Goal: Task Accomplishment & Management: Complete application form

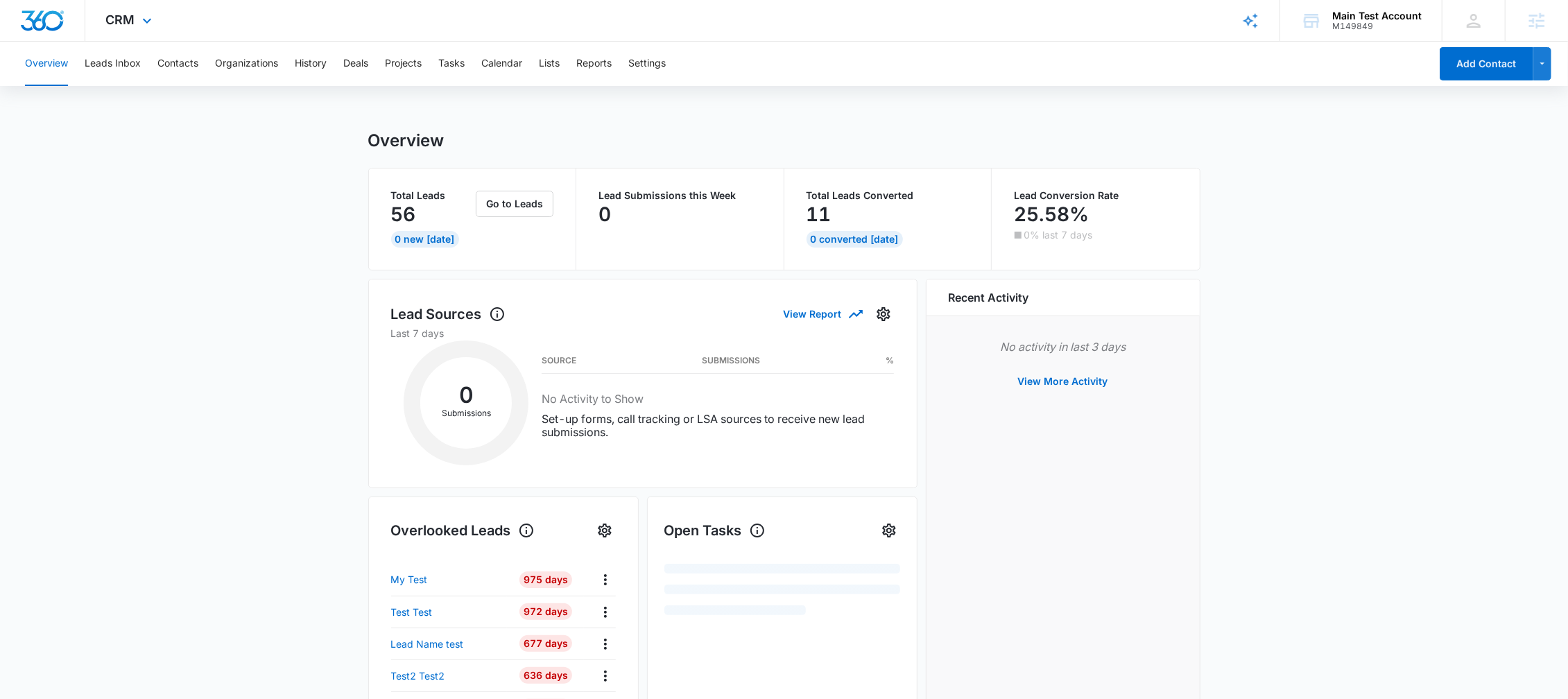
click at [136, 36] on div "CRM Apps Reputation Websites Forms CRM Email Social Shop Payments POS Content A…" at bounding box center [131, 20] width 91 height 41
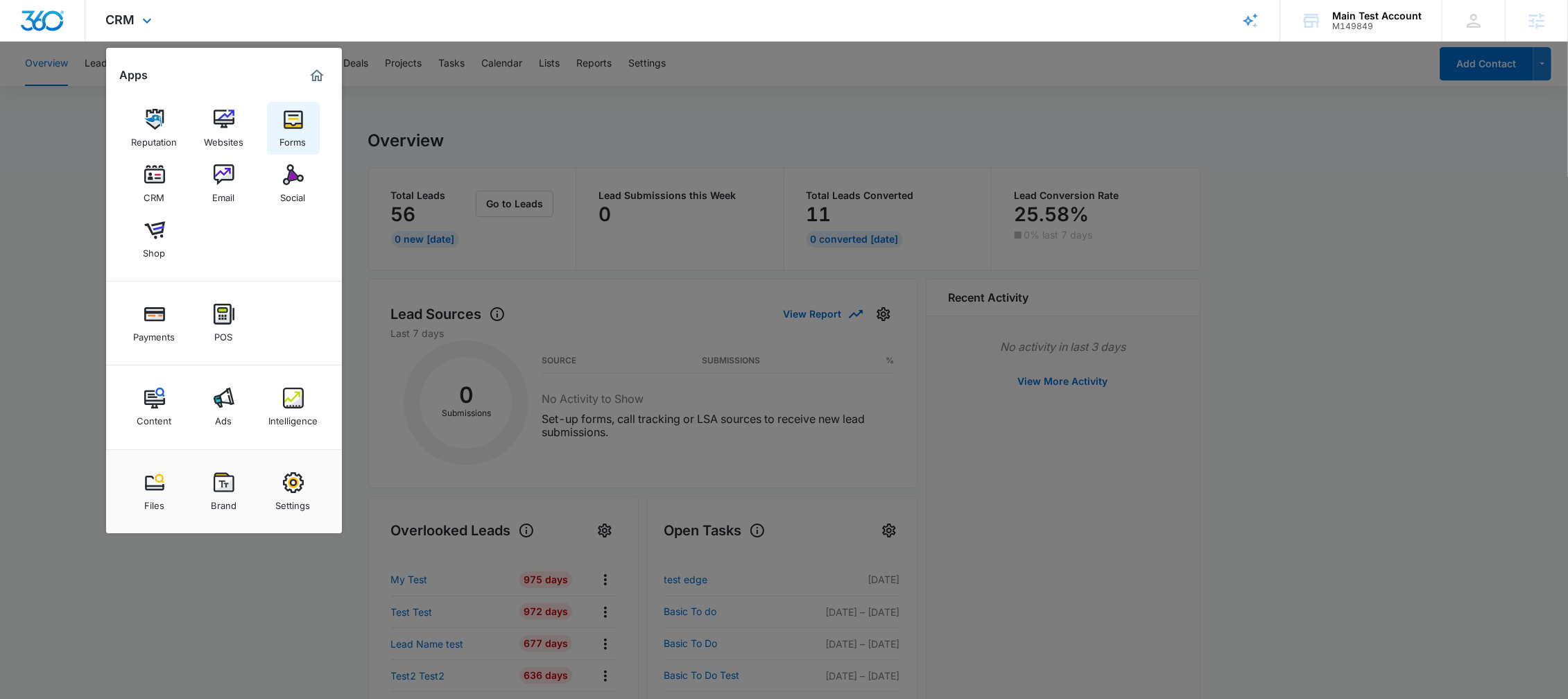
click at [297, 118] on img at bounding box center [293, 119] width 20 height 20
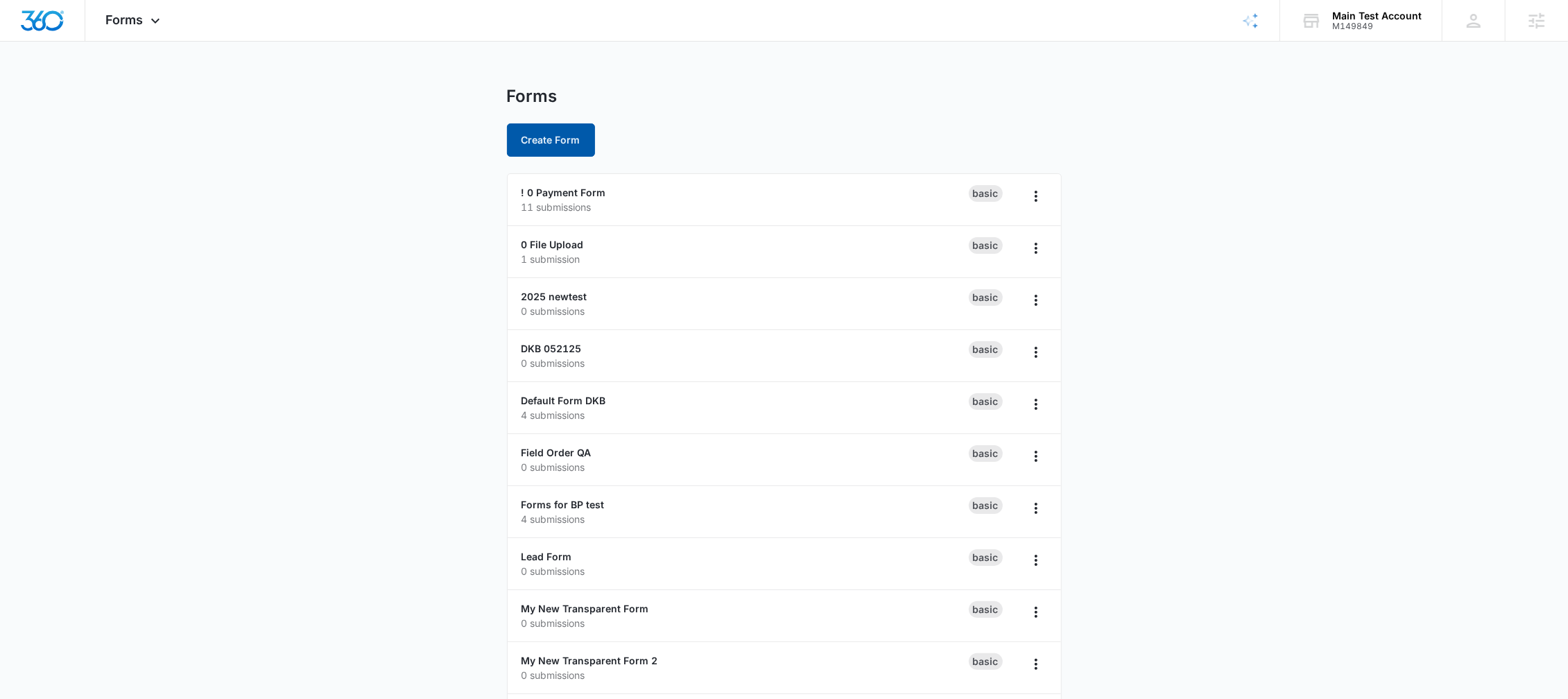
click at [542, 136] on button "Create Form" at bounding box center [551, 140] width 88 height 33
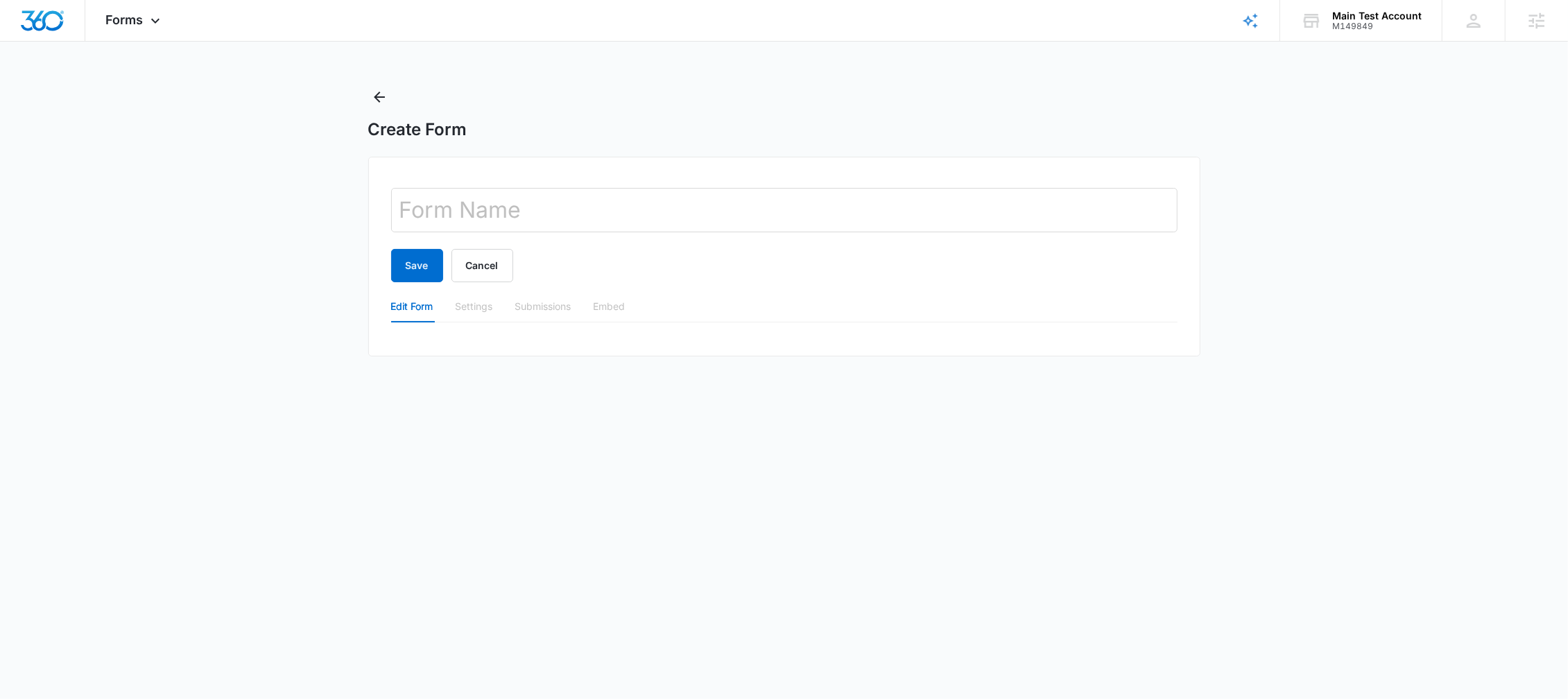
click at [410, 318] on div "Edit Form" at bounding box center [412, 306] width 42 height 32
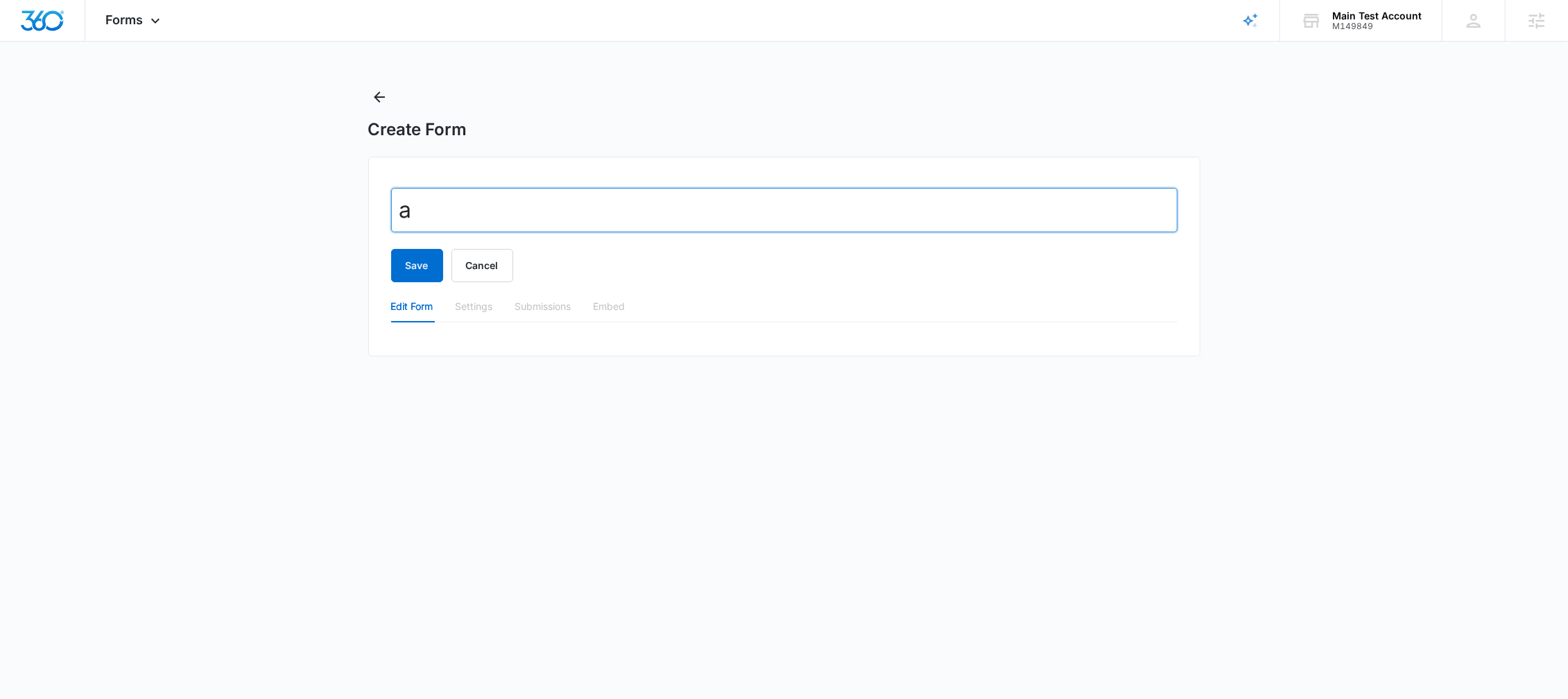
click at [472, 212] on input "a" at bounding box center [784, 210] width 786 height 45
type input "adfadfad"
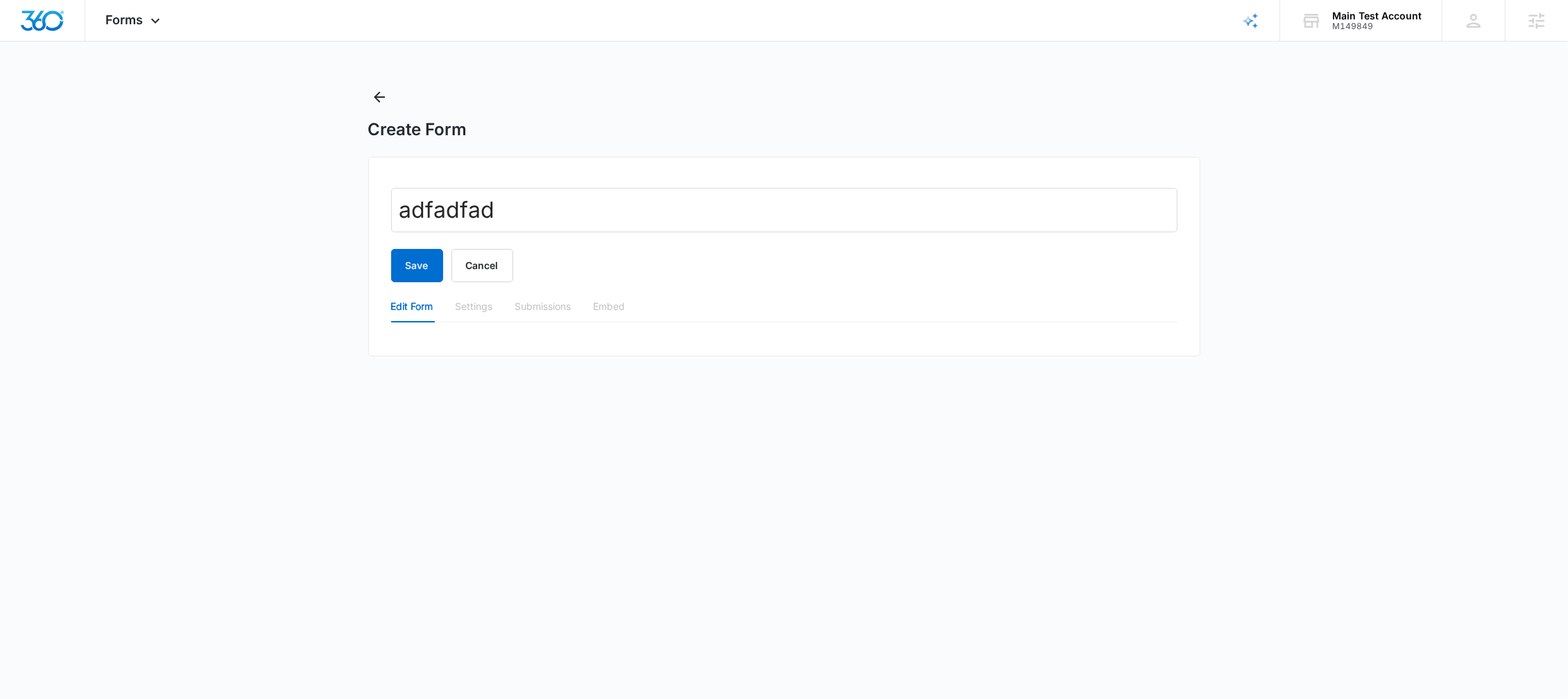
click at [405, 309] on div "Edit Form" at bounding box center [412, 306] width 42 height 15
click at [489, 307] on div "Settings" at bounding box center [474, 306] width 37 height 15
click at [539, 309] on div "Submissions" at bounding box center [544, 306] width 56 height 15
click at [594, 301] on div "Edit Form Settings Submissions Embed" at bounding box center [508, 306] width 234 height 32
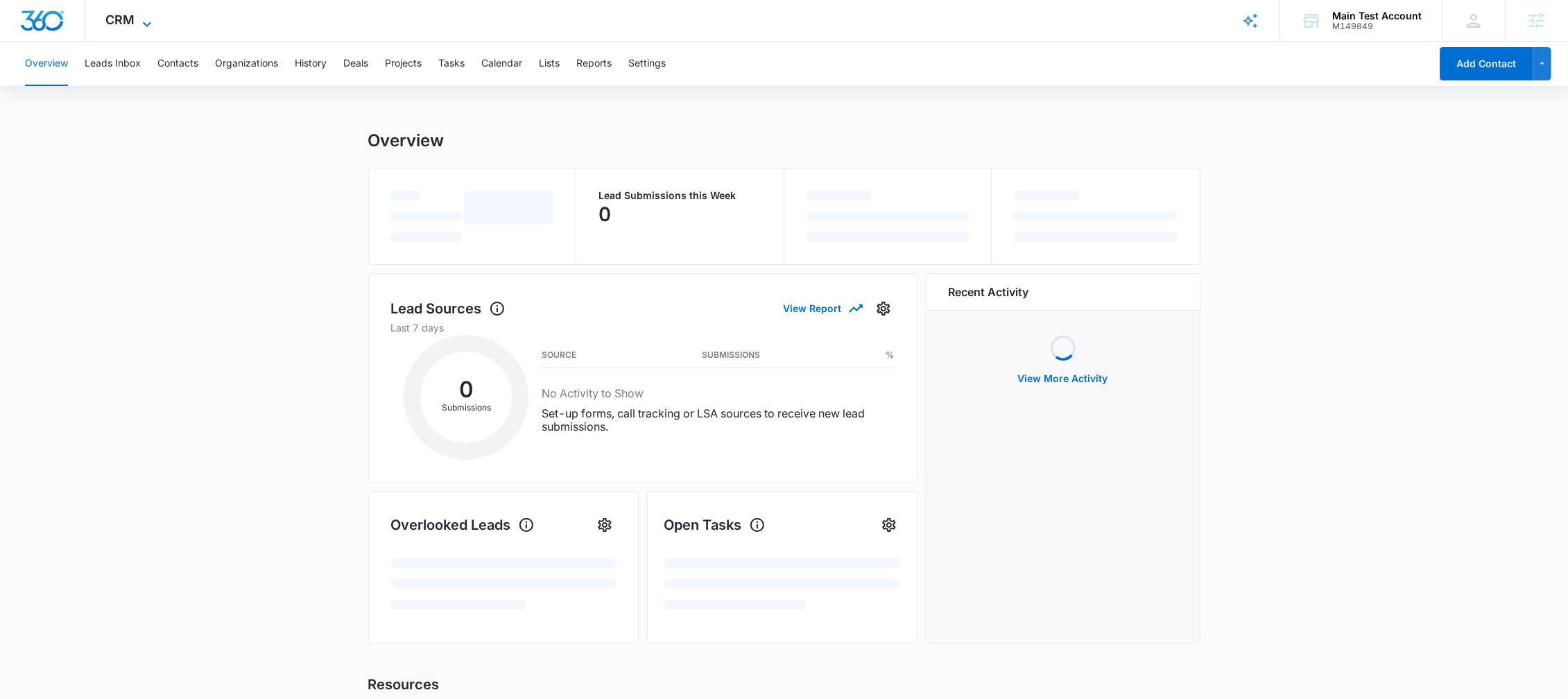
click at [152, 23] on icon at bounding box center [147, 24] width 17 height 17
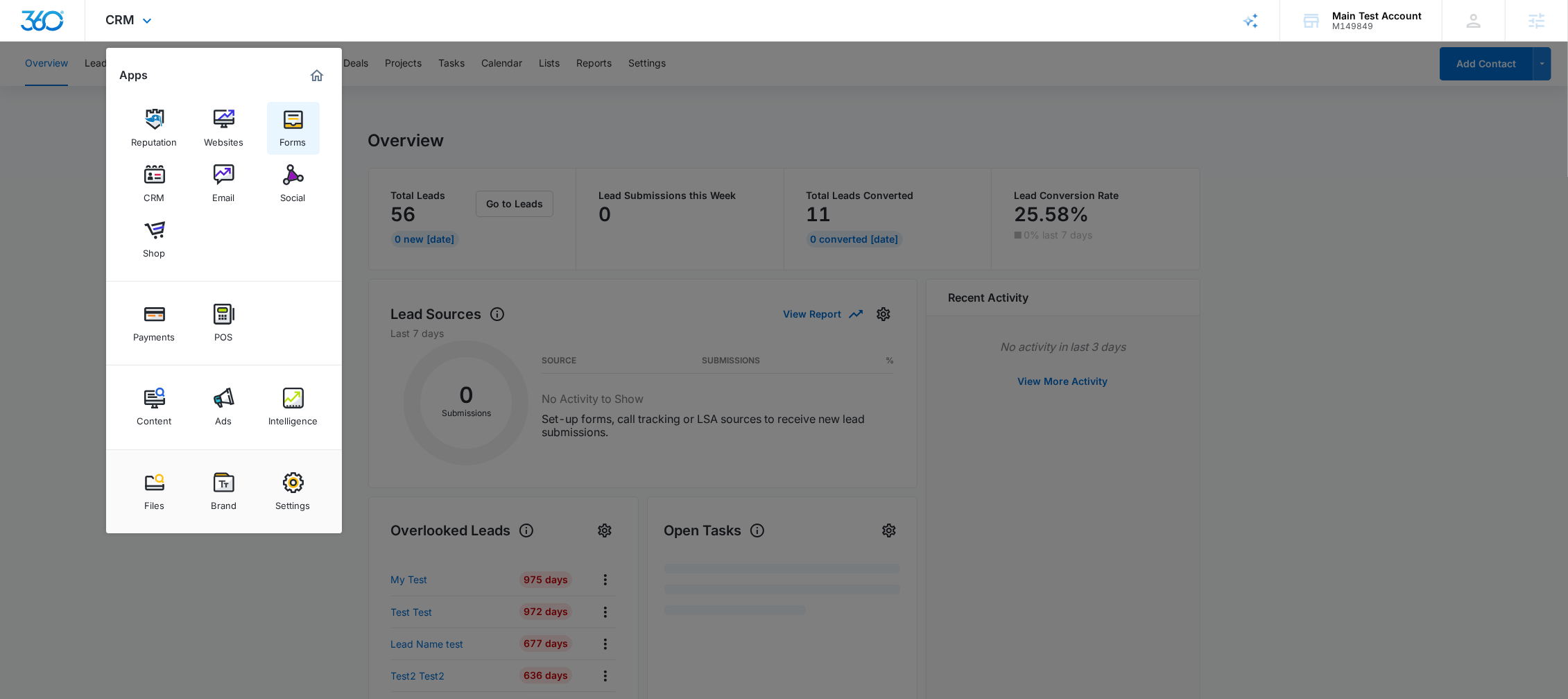
click at [293, 123] on img at bounding box center [293, 119] width 20 height 20
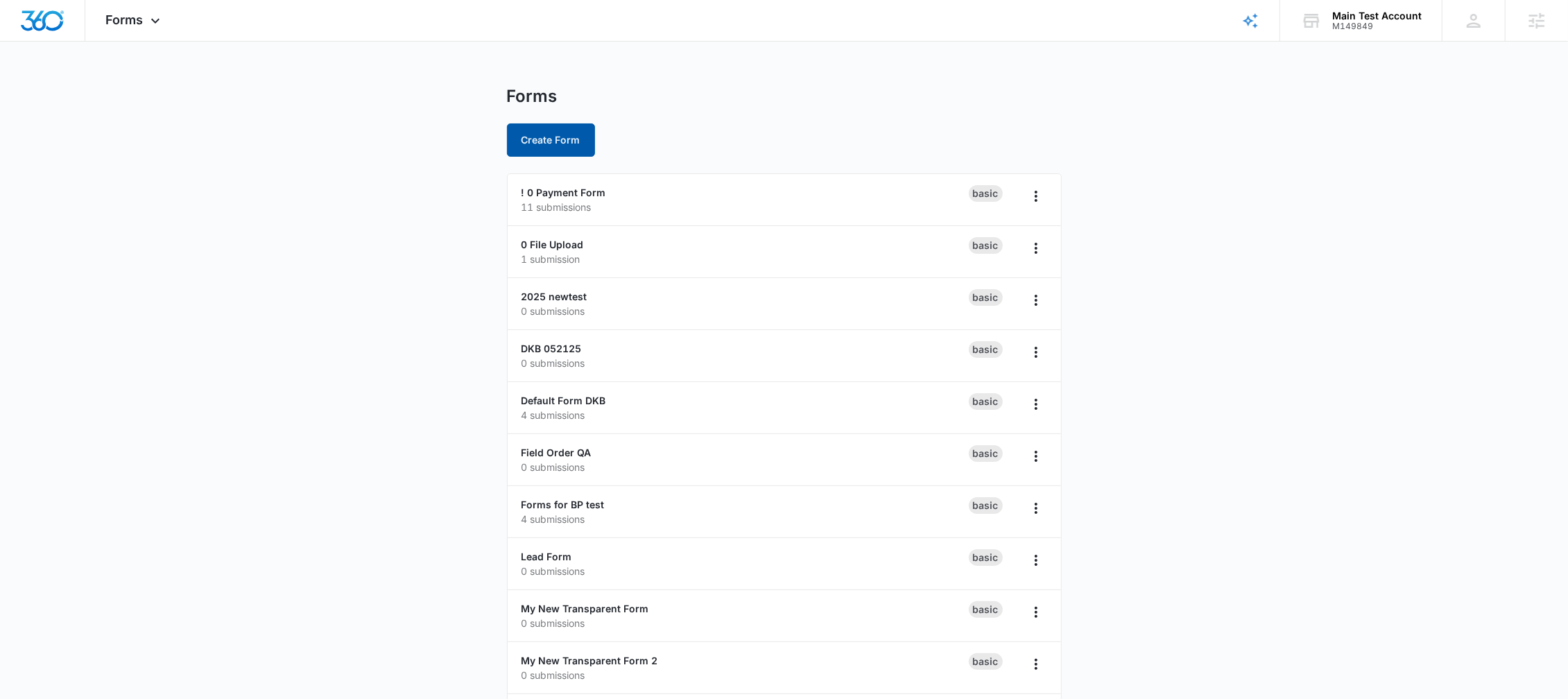
click at [557, 141] on button "Create Form" at bounding box center [551, 140] width 88 height 33
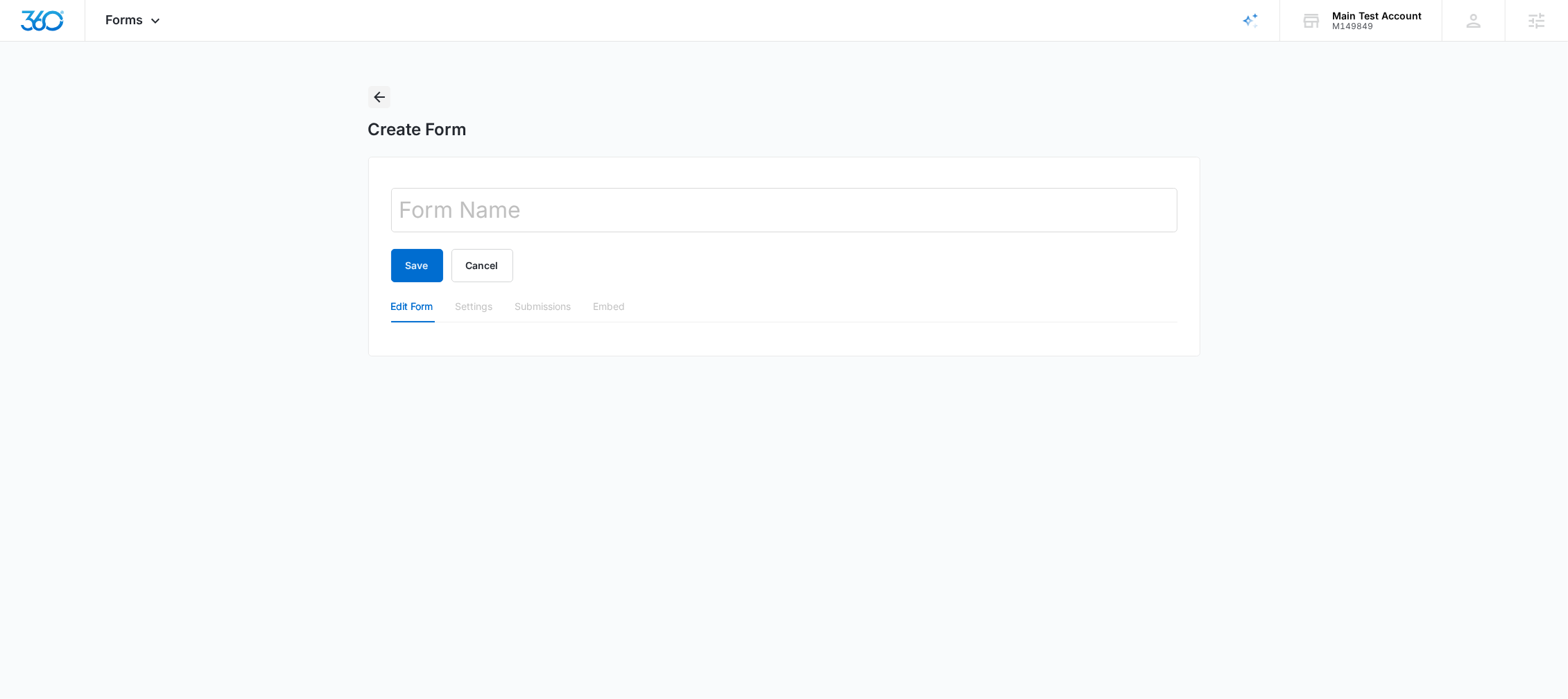
click at [371, 92] on icon "Back" at bounding box center [379, 97] width 17 height 17
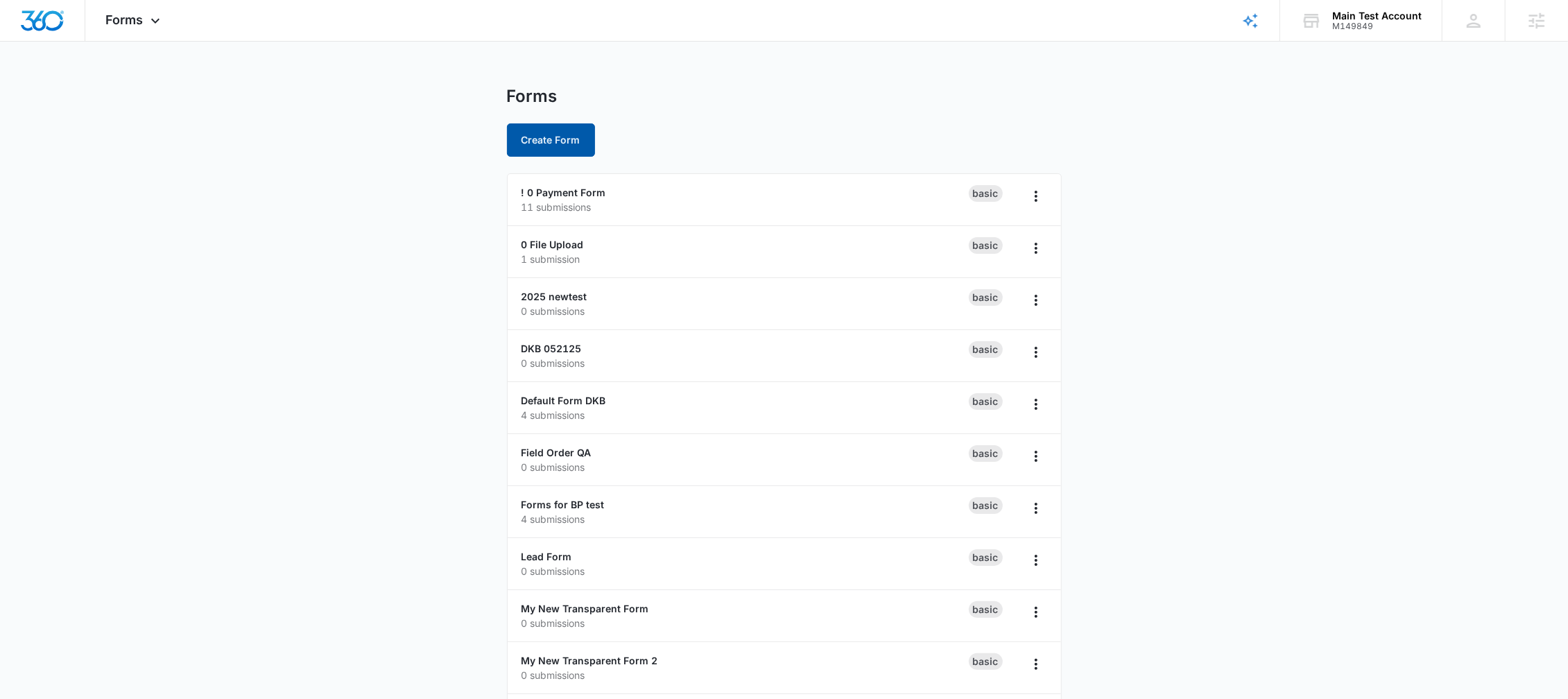
click at [541, 145] on button "Create Form" at bounding box center [551, 140] width 88 height 33
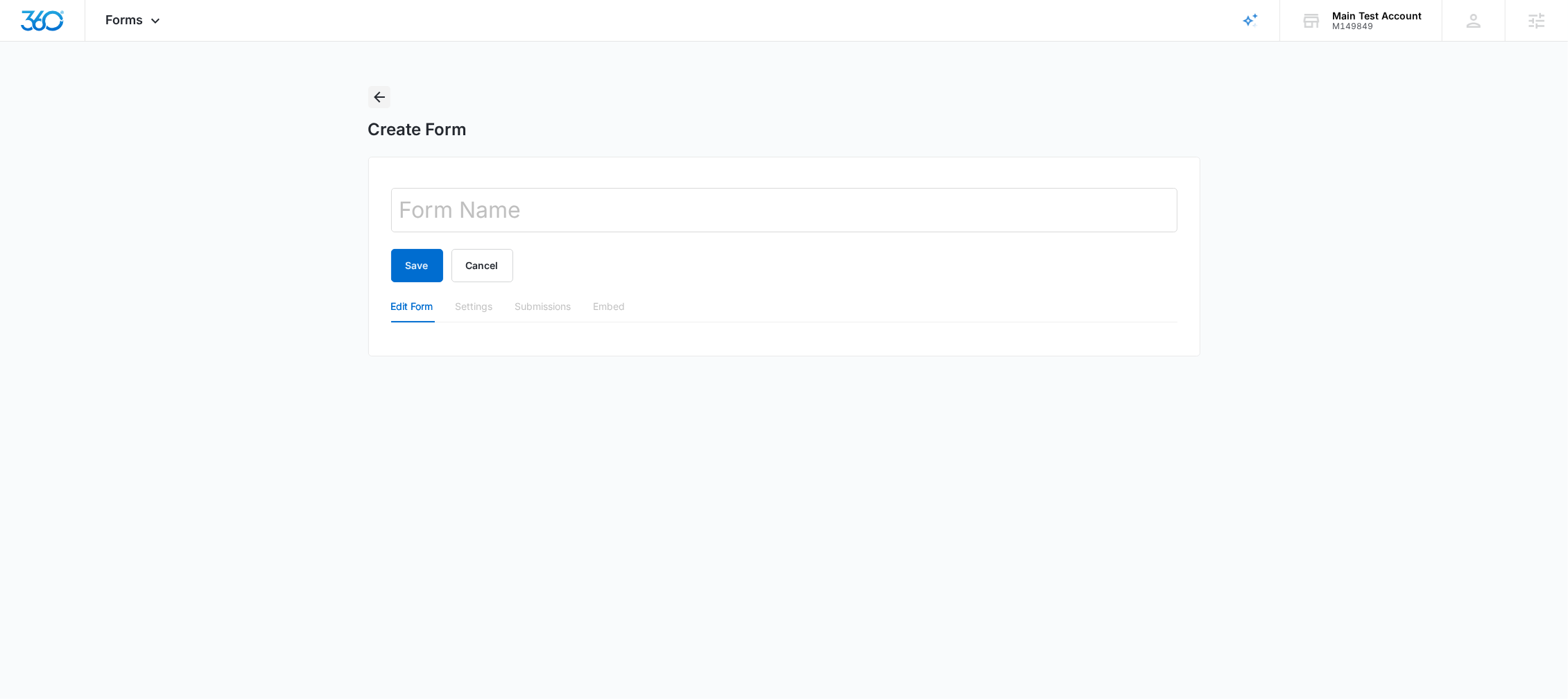
click at [377, 89] on icon "Back" at bounding box center [379, 97] width 17 height 17
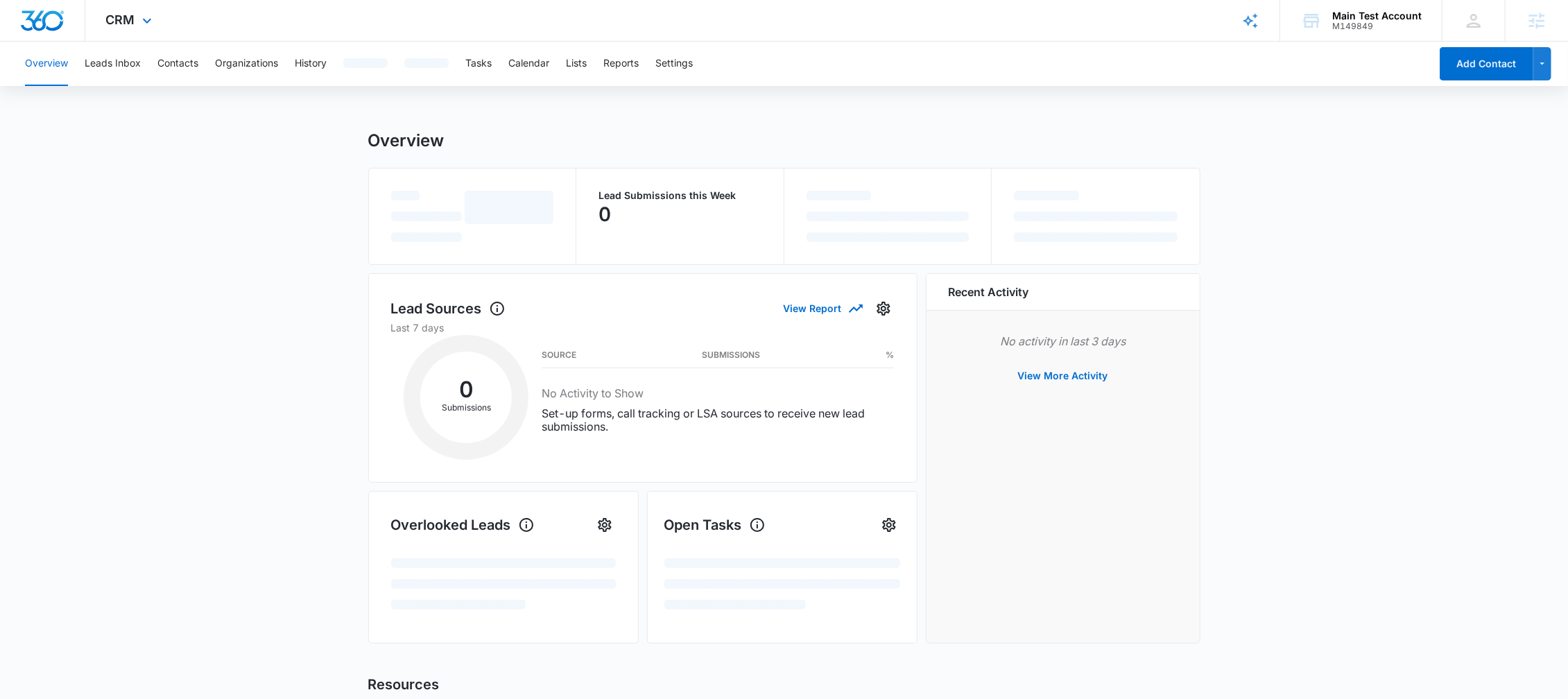
click at [133, 7] on div "CRM Apps Reputation Websites Forms CRM Email Social Shop Payments POS Content A…" at bounding box center [131, 20] width 91 height 41
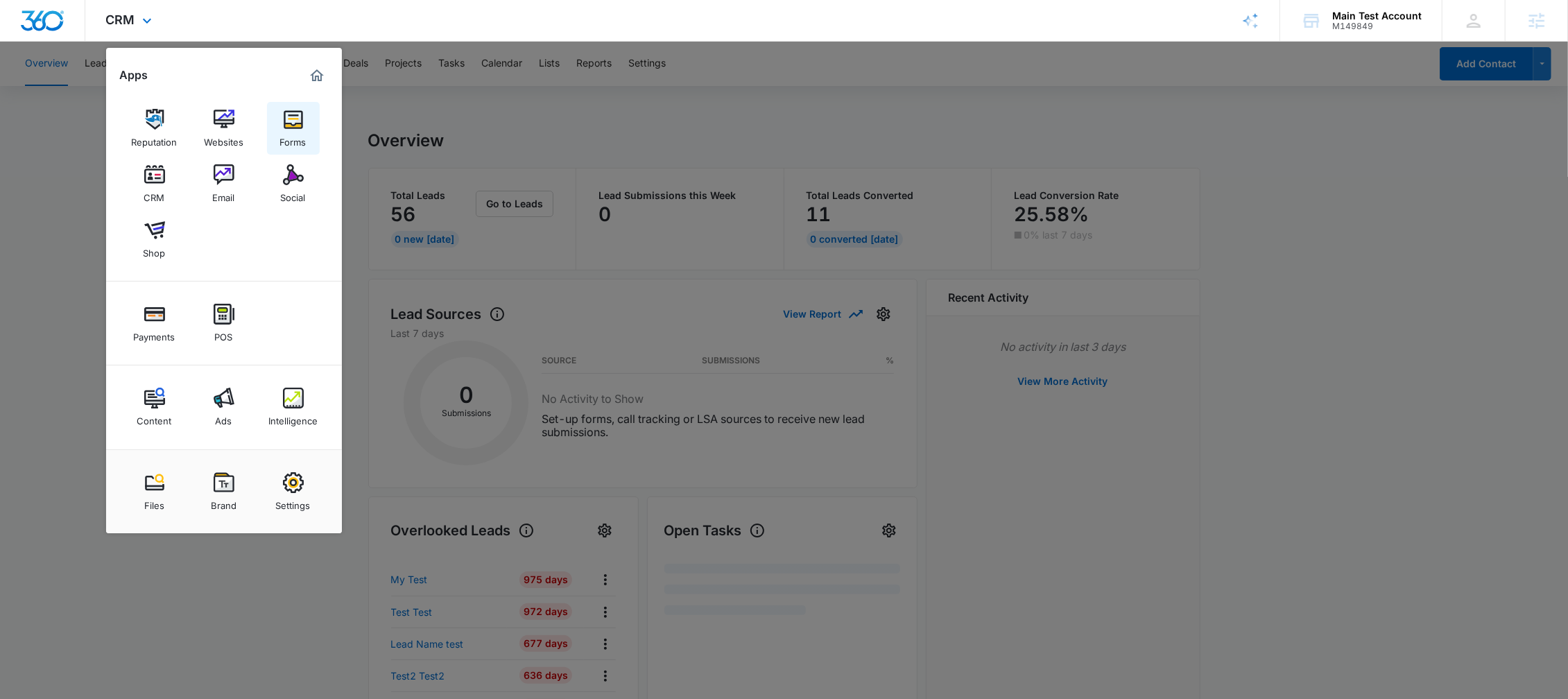
click at [293, 113] on img at bounding box center [293, 119] width 20 height 20
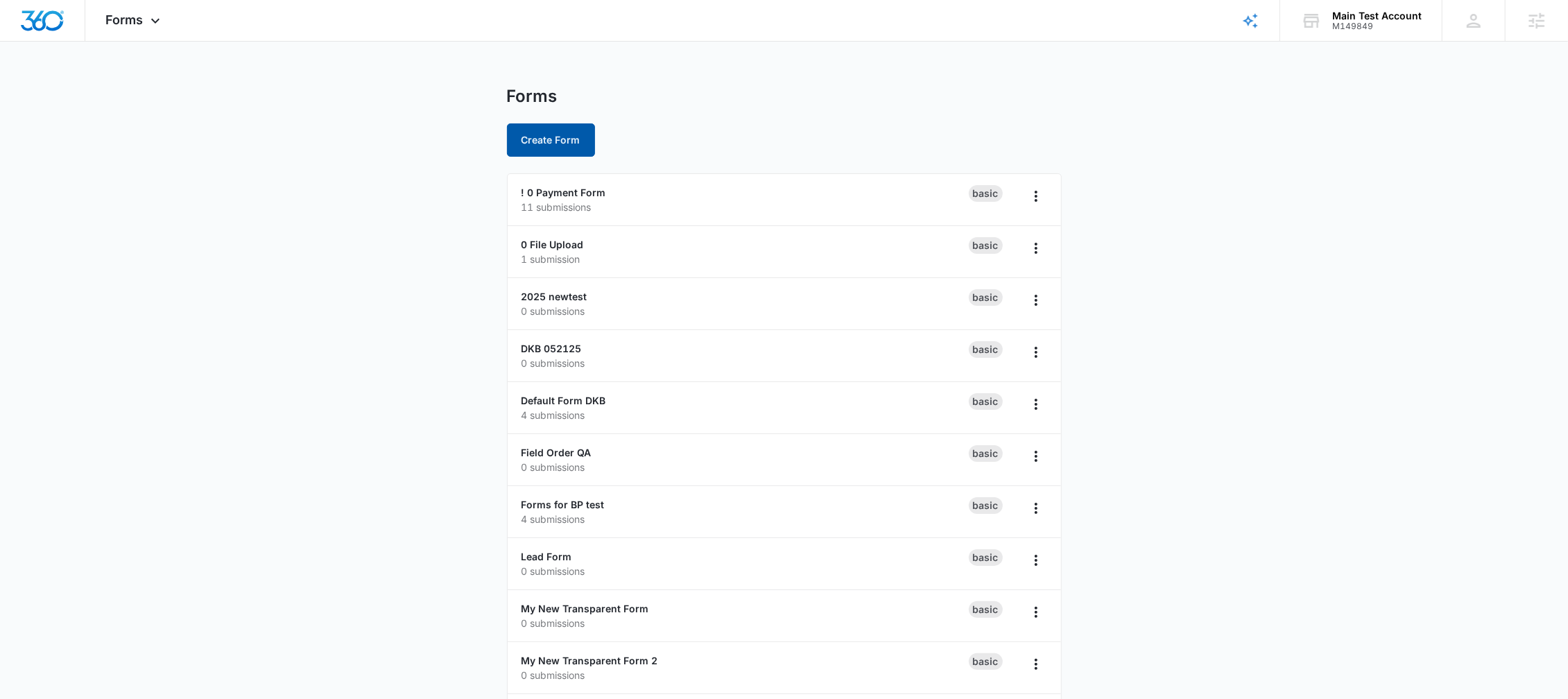
click at [535, 146] on button "Create Form" at bounding box center [551, 140] width 88 height 33
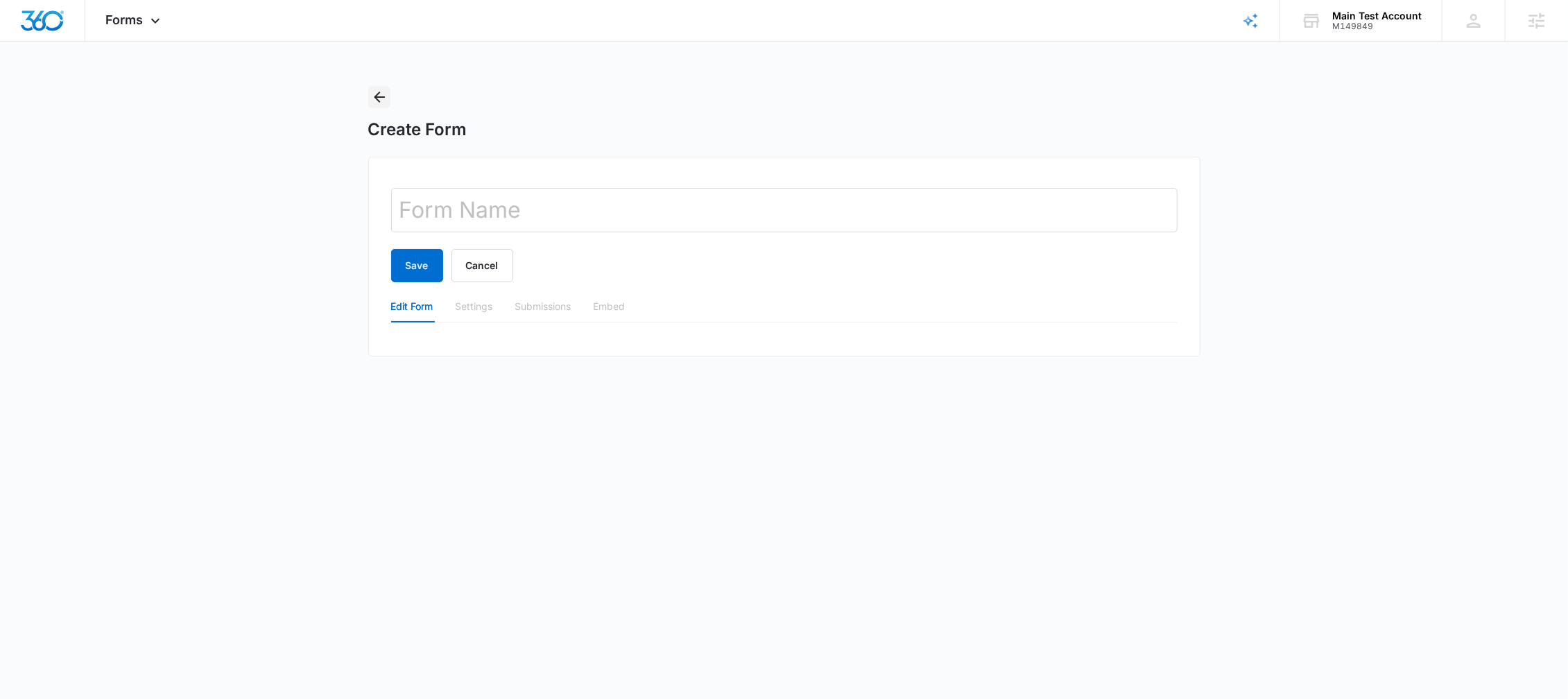
click at [378, 93] on icon "Back" at bounding box center [379, 97] width 11 height 11
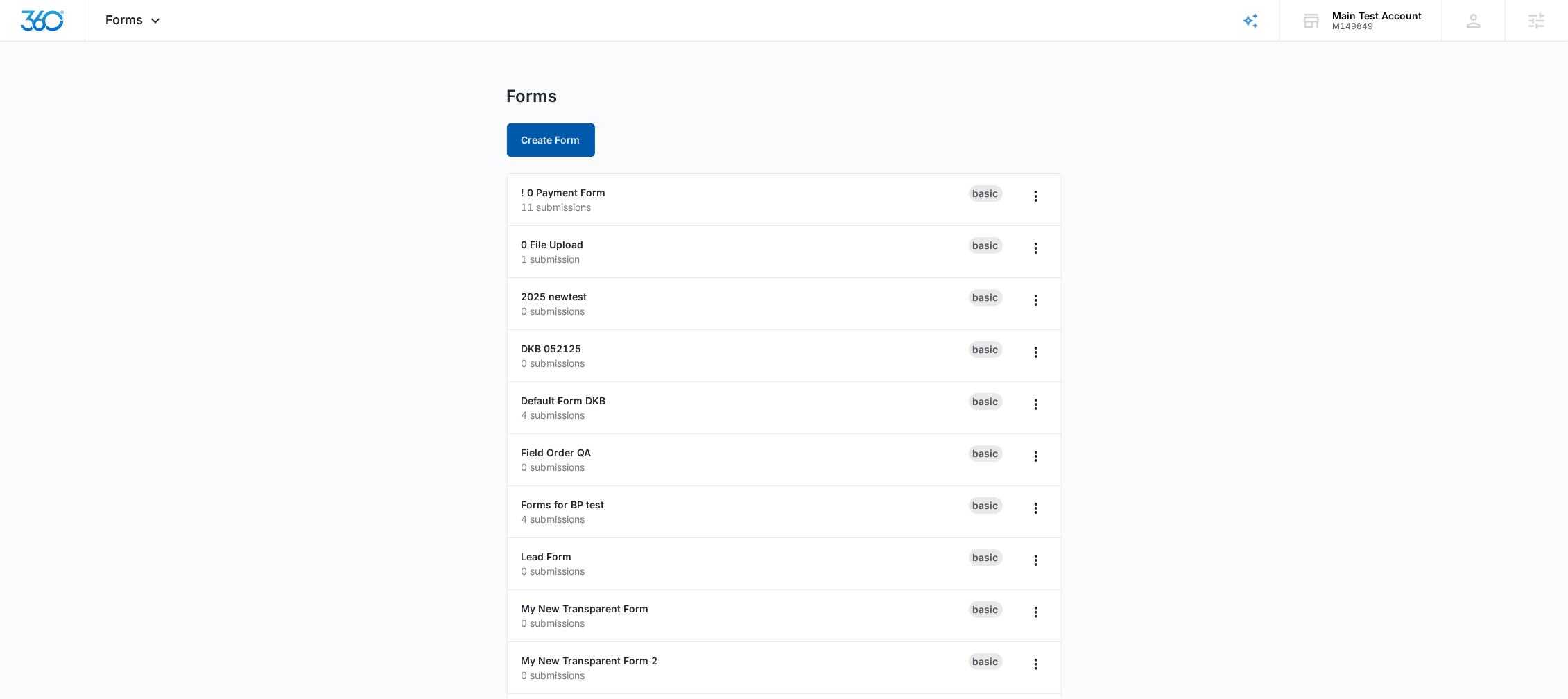
click at [564, 146] on button "Create Form" at bounding box center [551, 140] width 88 height 33
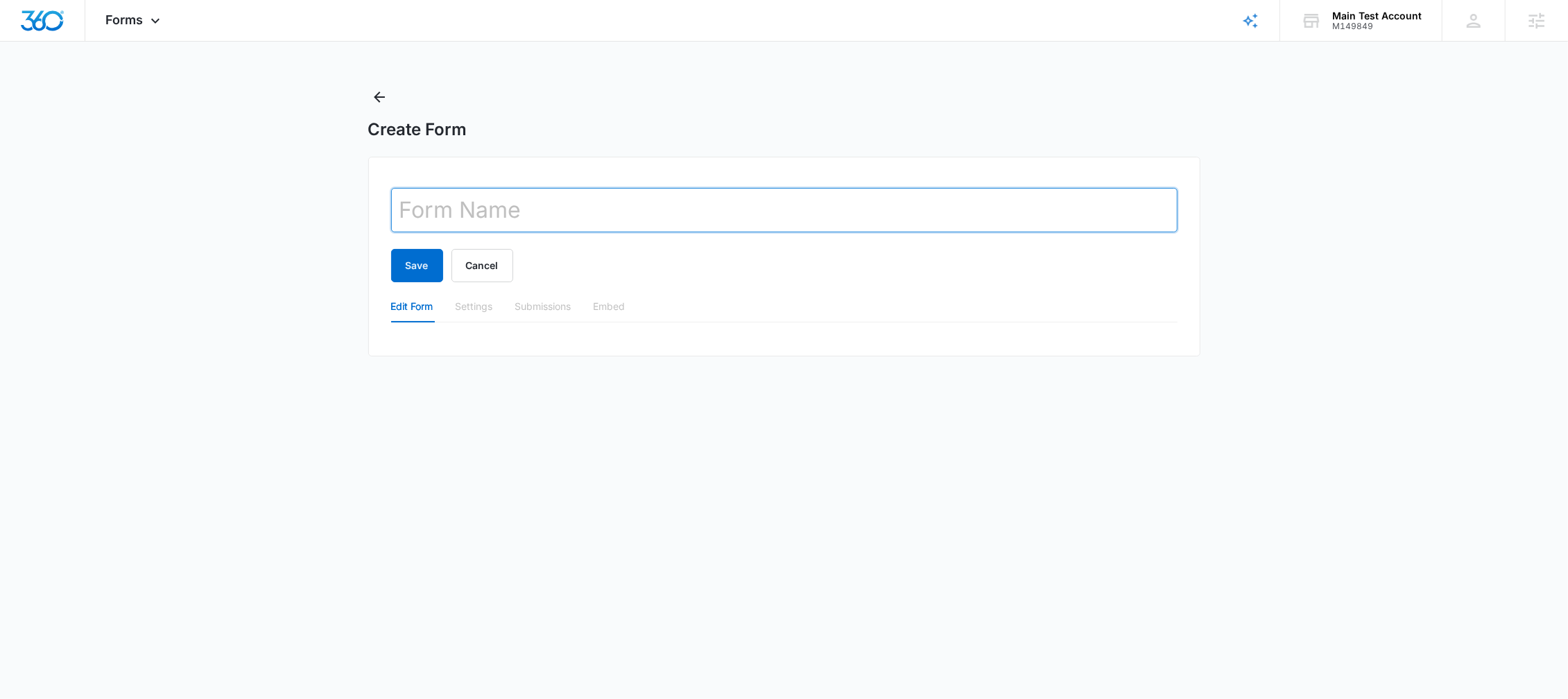
click at [476, 199] on input "text" at bounding box center [784, 210] width 786 height 45
click at [571, 212] on input "shnerts" at bounding box center [784, 210] width 786 height 45
type input "shnerts"
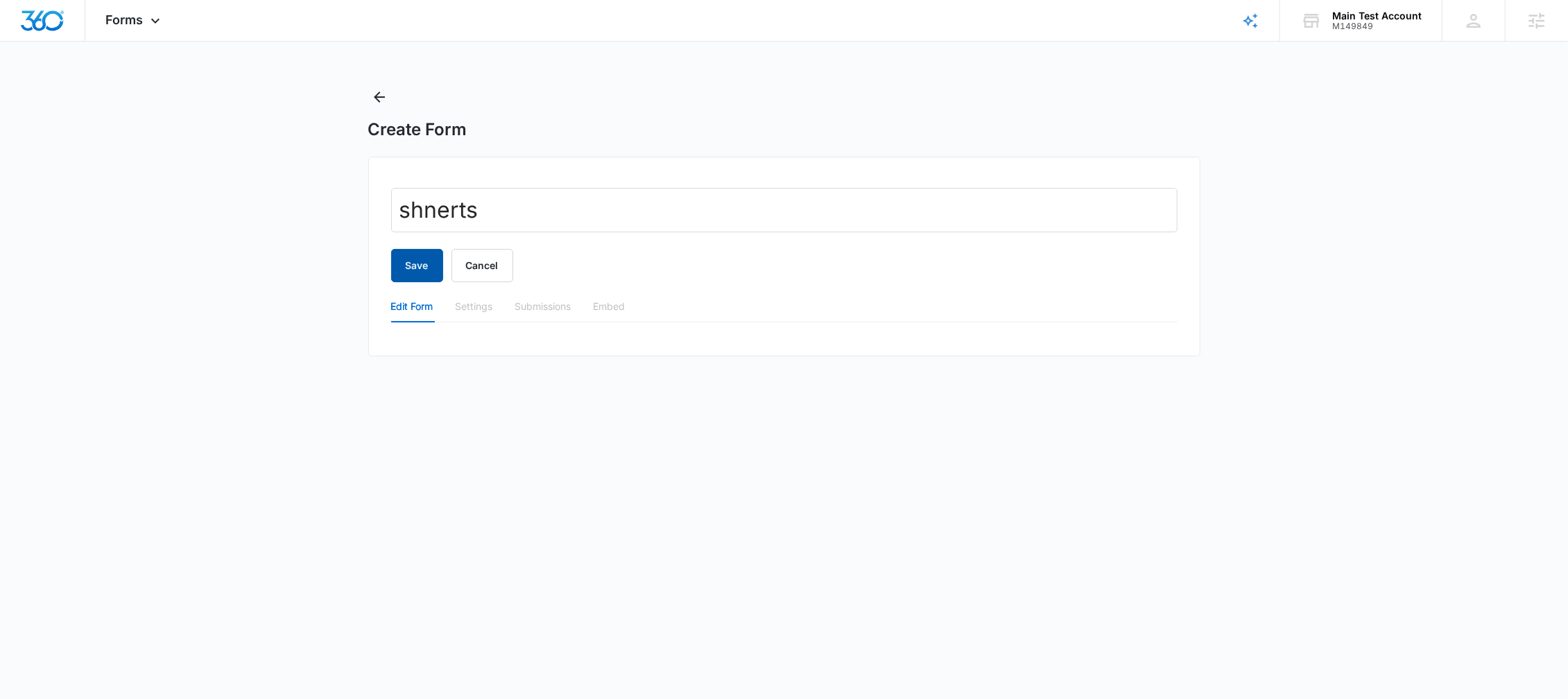
click at [419, 259] on button "Save" at bounding box center [417, 265] width 52 height 33
click at [376, 96] on icon "Back" at bounding box center [379, 97] width 11 height 11
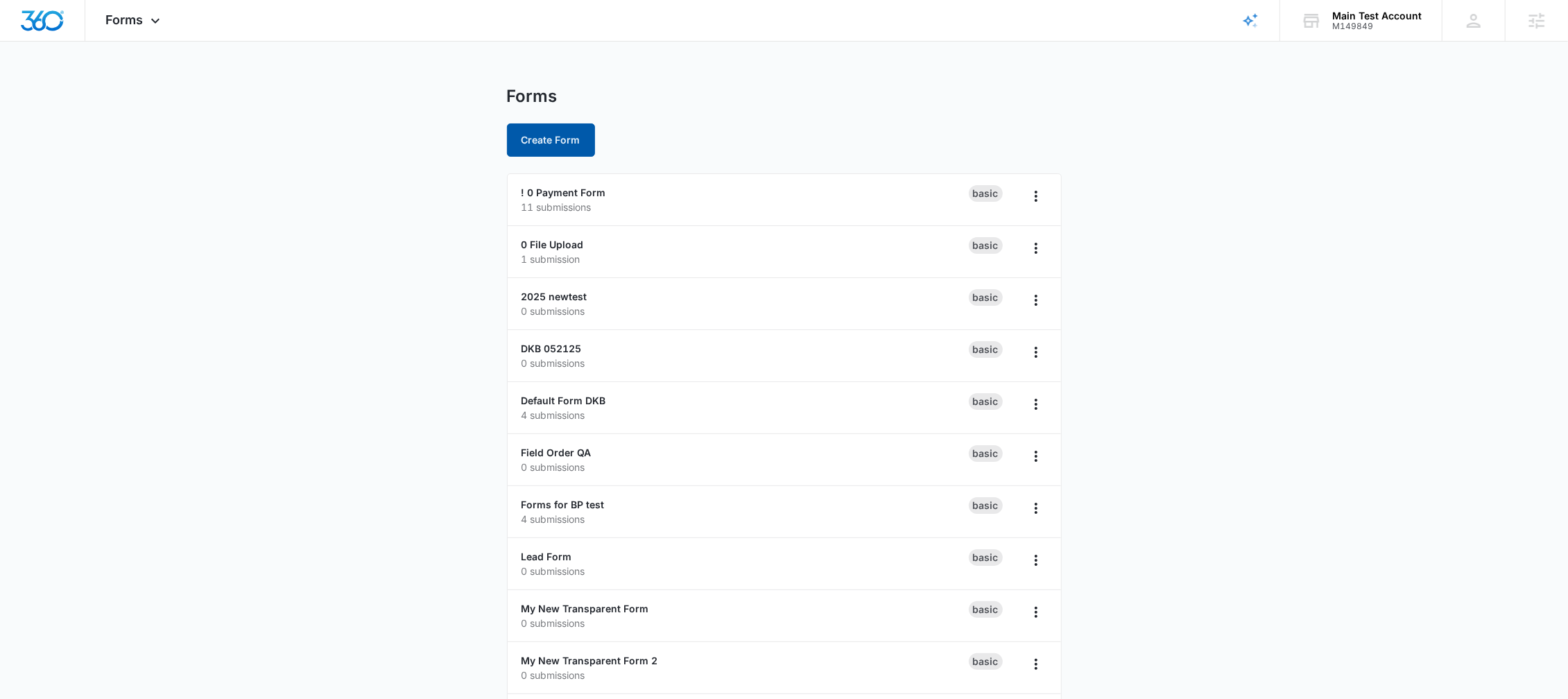
click at [538, 138] on button "Create Form" at bounding box center [551, 140] width 88 height 33
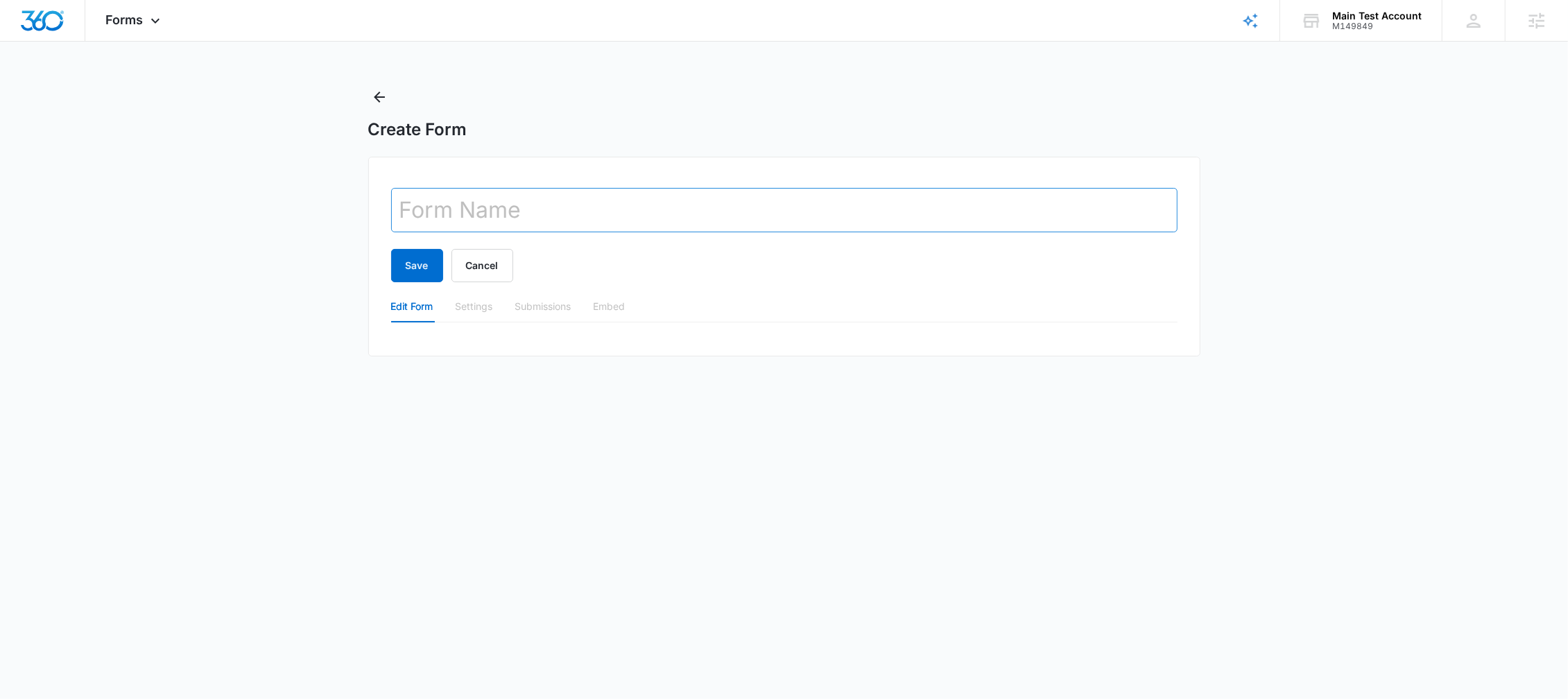
click at [480, 213] on input "text" at bounding box center [784, 210] width 786 height 45
type input "Band shirt"
click at [409, 264] on button "Save" at bounding box center [417, 265] width 52 height 33
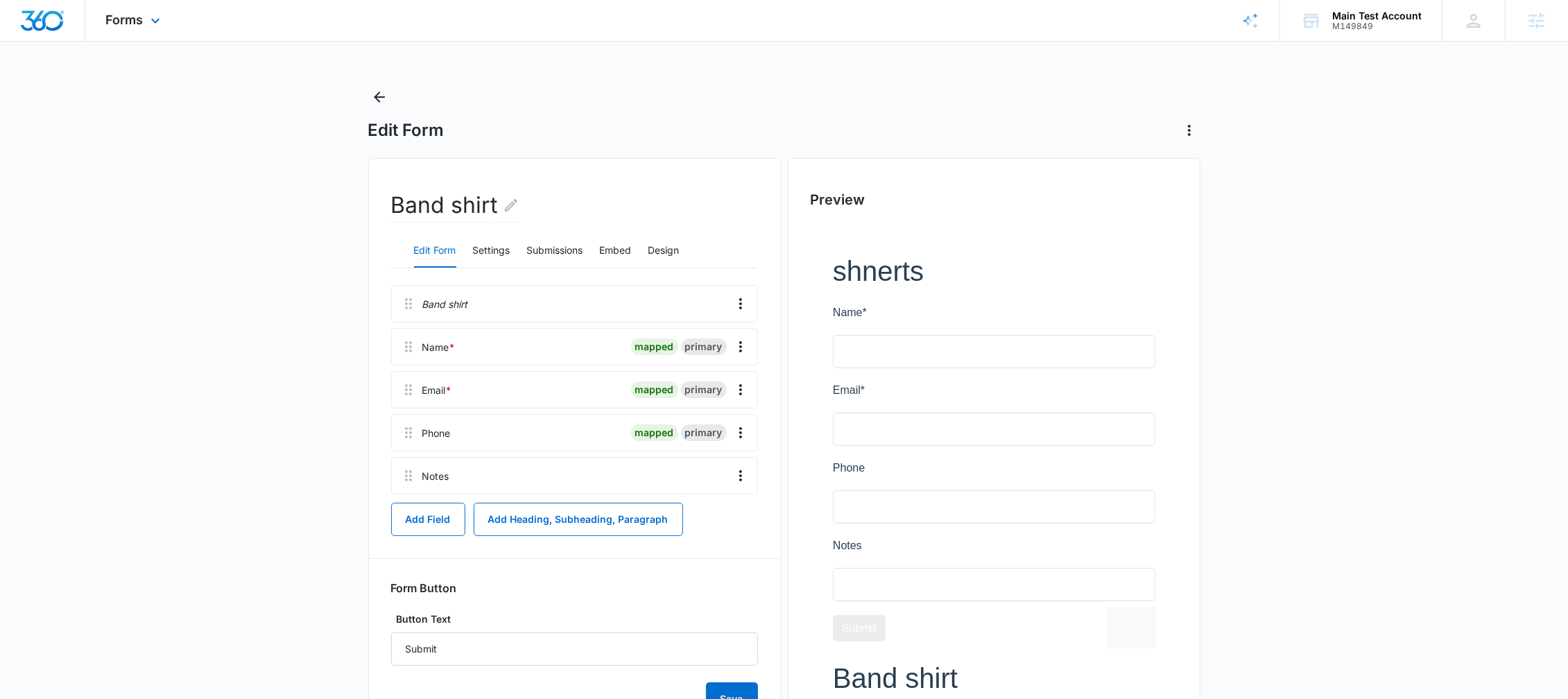
click at [47, 29] on img "Dashboard" at bounding box center [42, 20] width 45 height 20
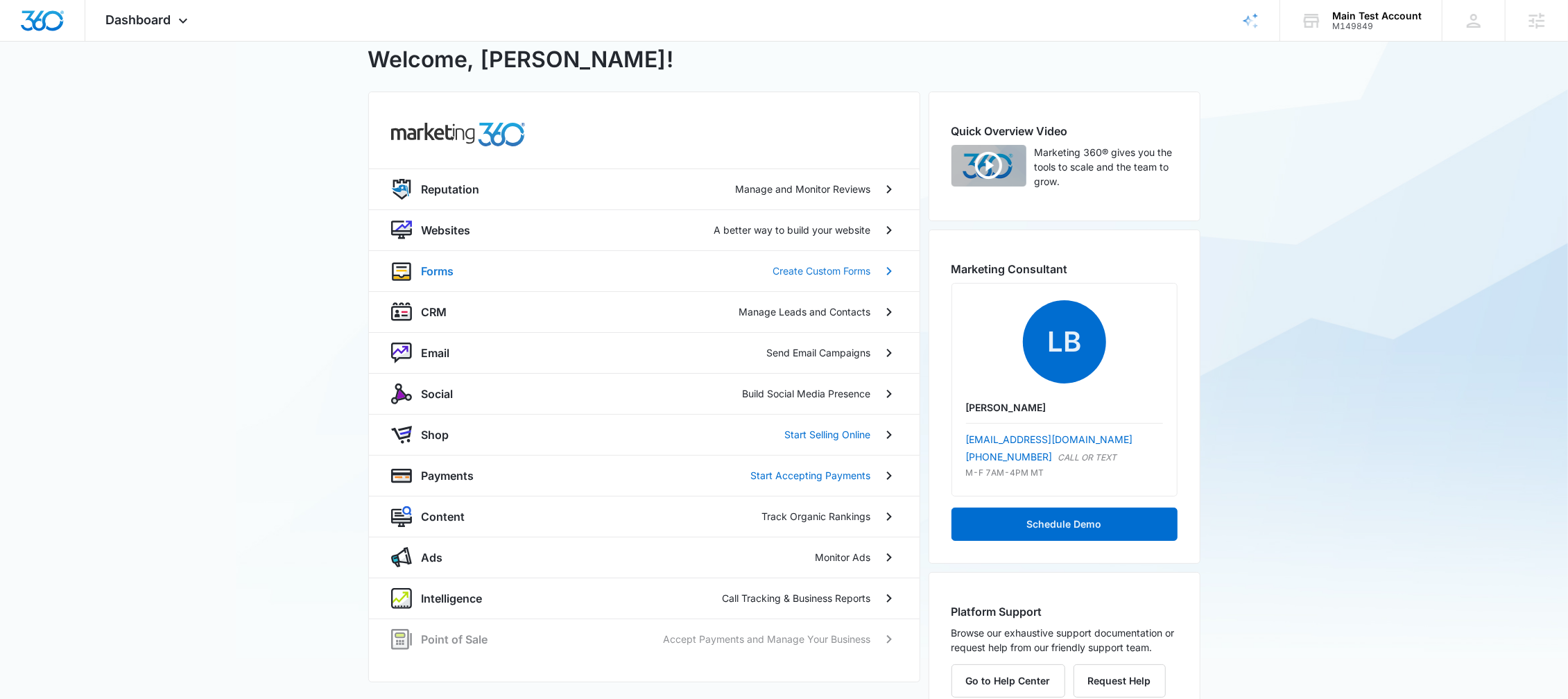
scroll to position [79, 0]
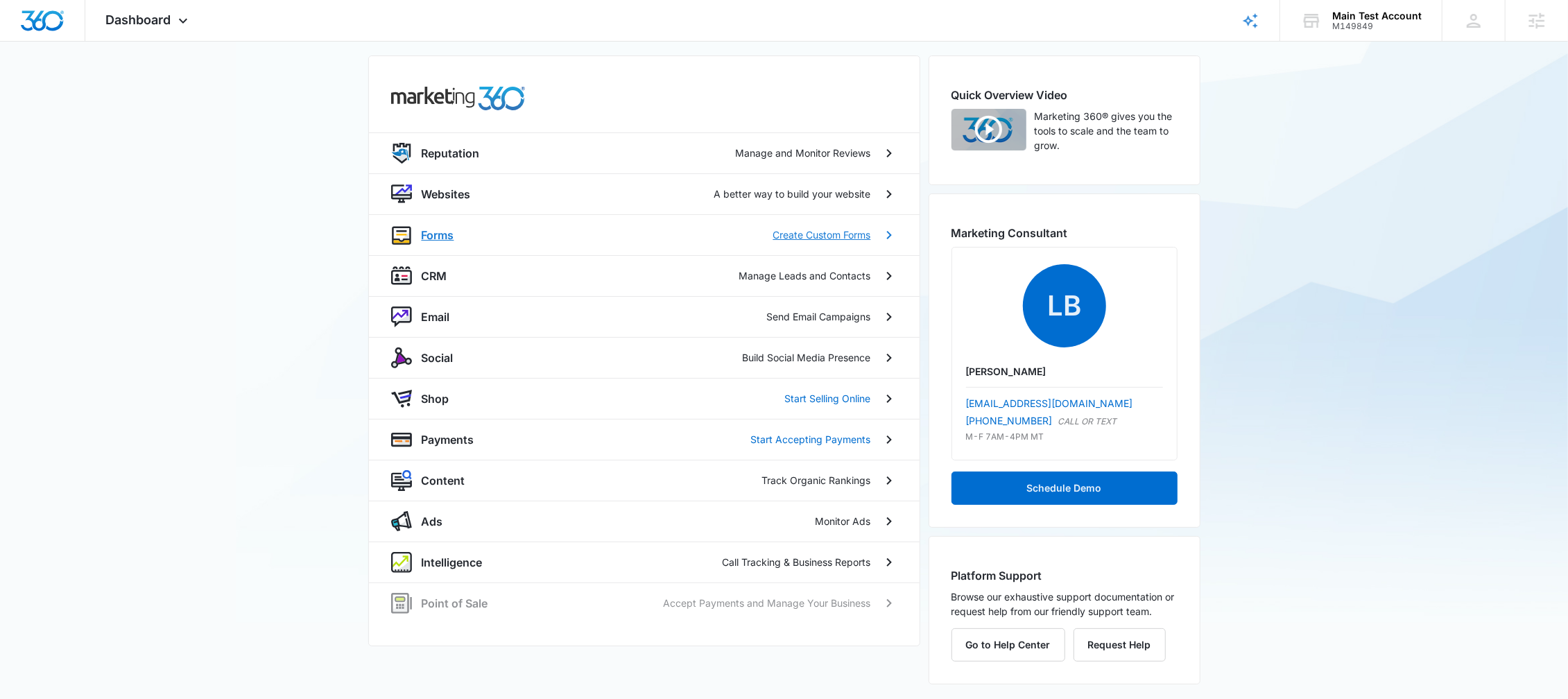
click at [448, 230] on p "Forms" at bounding box center [437, 235] width 33 height 17
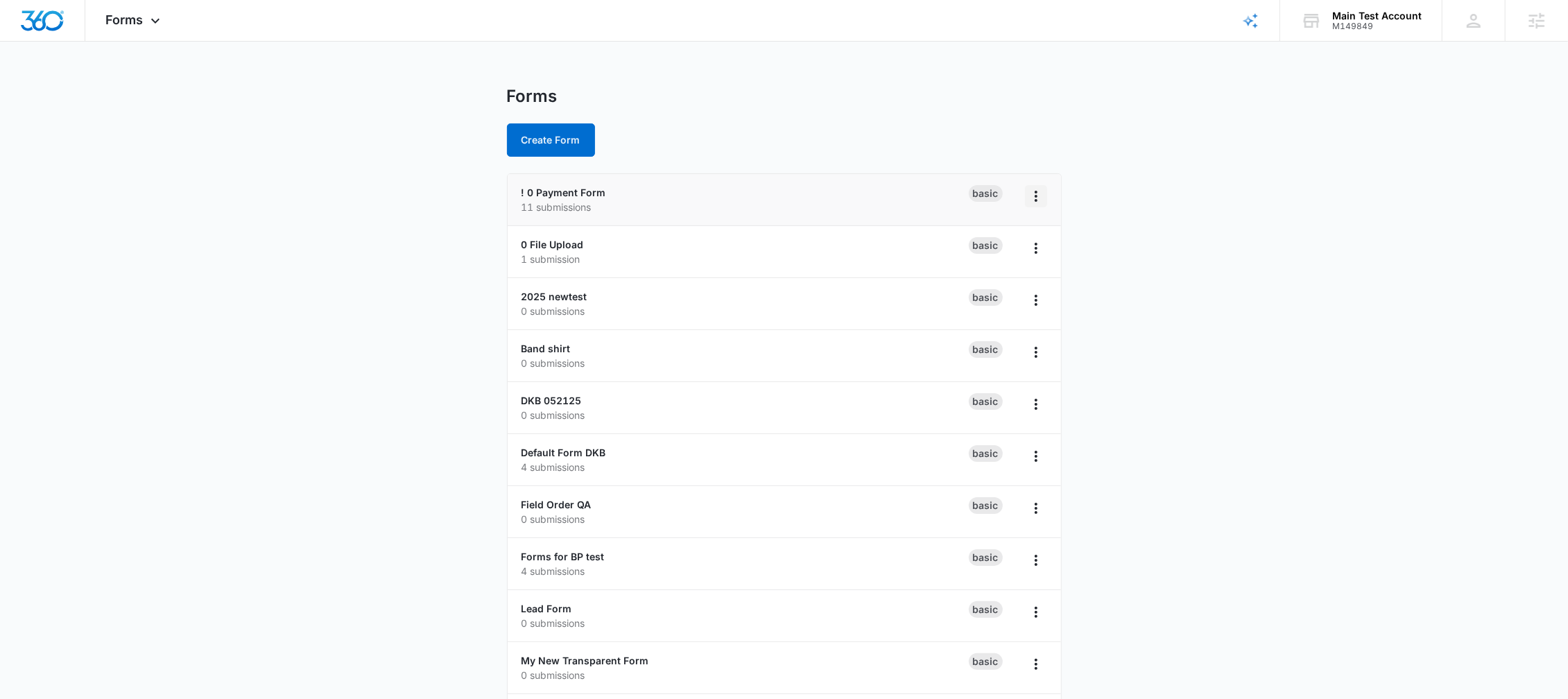
click at [1027, 191] on button "Overflow Menu" at bounding box center [1036, 196] width 22 height 22
click at [745, 383] on li "DKB 052125 0 submissions Basic" at bounding box center [785, 408] width 554 height 52
click at [563, 137] on button "Create Form" at bounding box center [551, 140] width 88 height 33
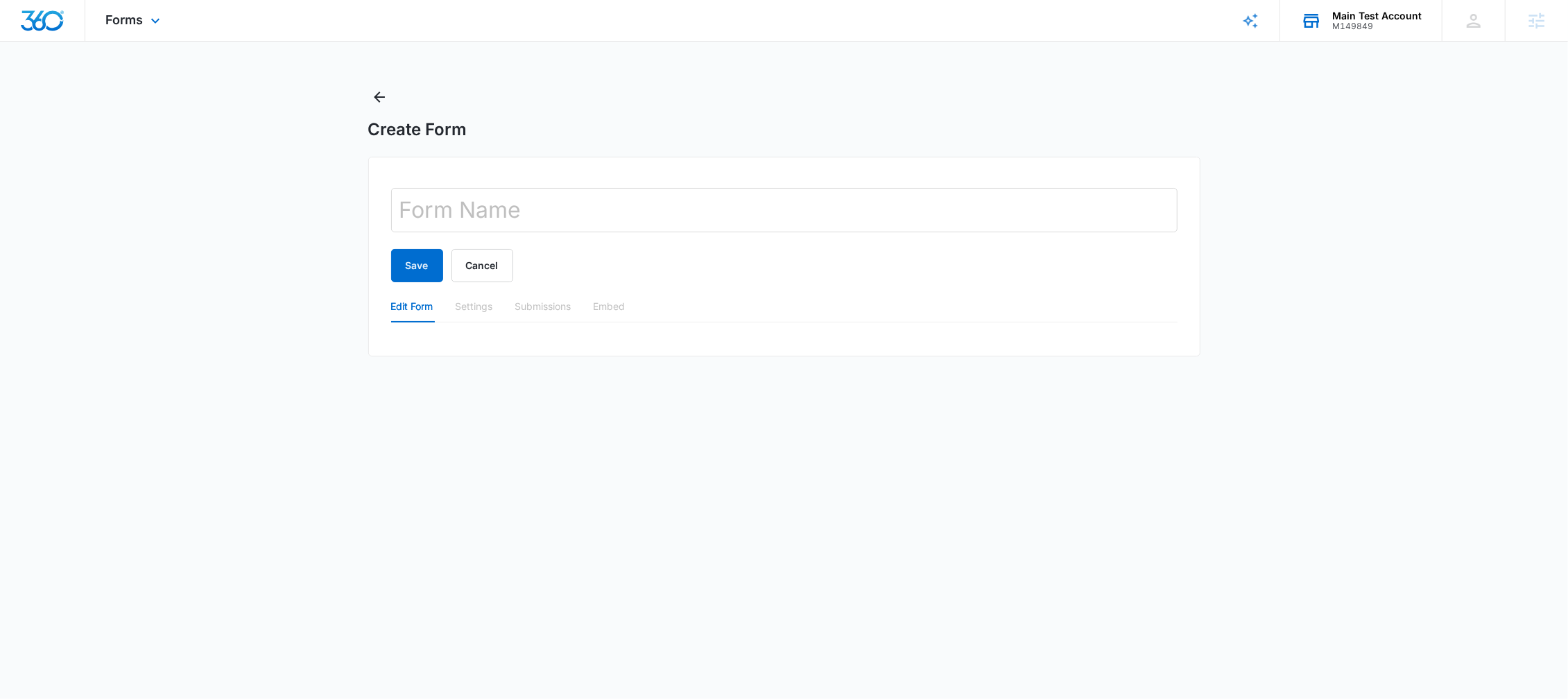
click at [1360, 24] on div "M149849" at bounding box center [1377, 26] width 89 height 10
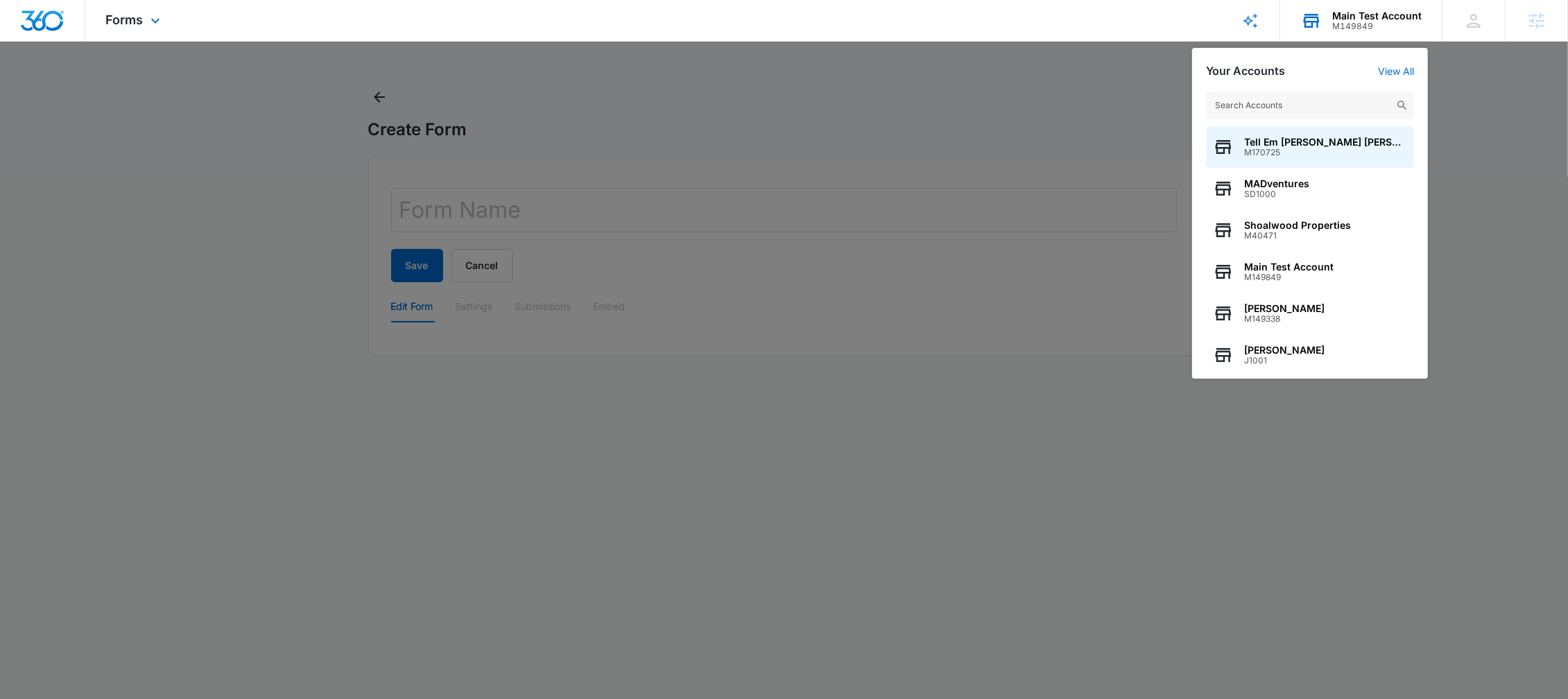
click at [1321, 103] on input "text" at bounding box center [1310, 105] width 208 height 28
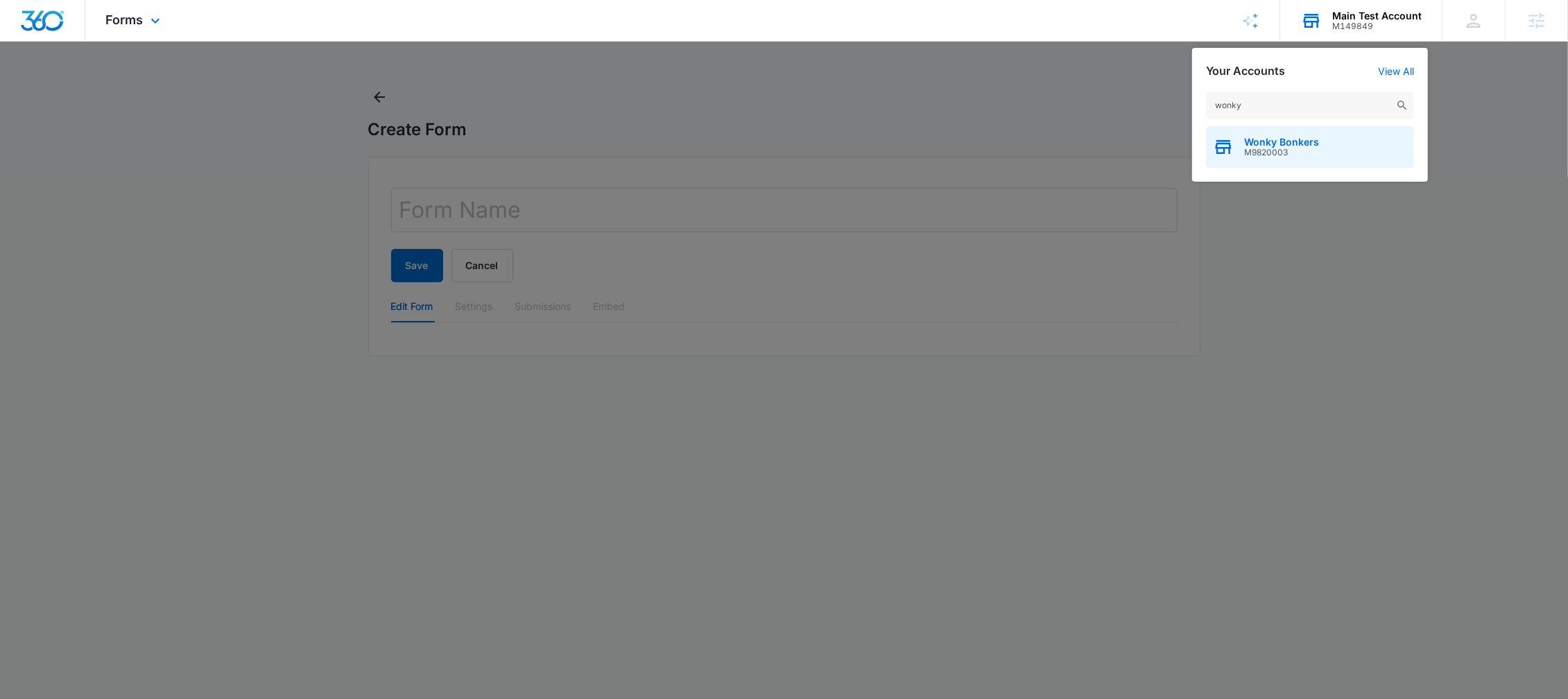
type input "wonky"
click at [1291, 139] on span "Wonky Bonkers" at bounding box center [1281, 142] width 75 height 11
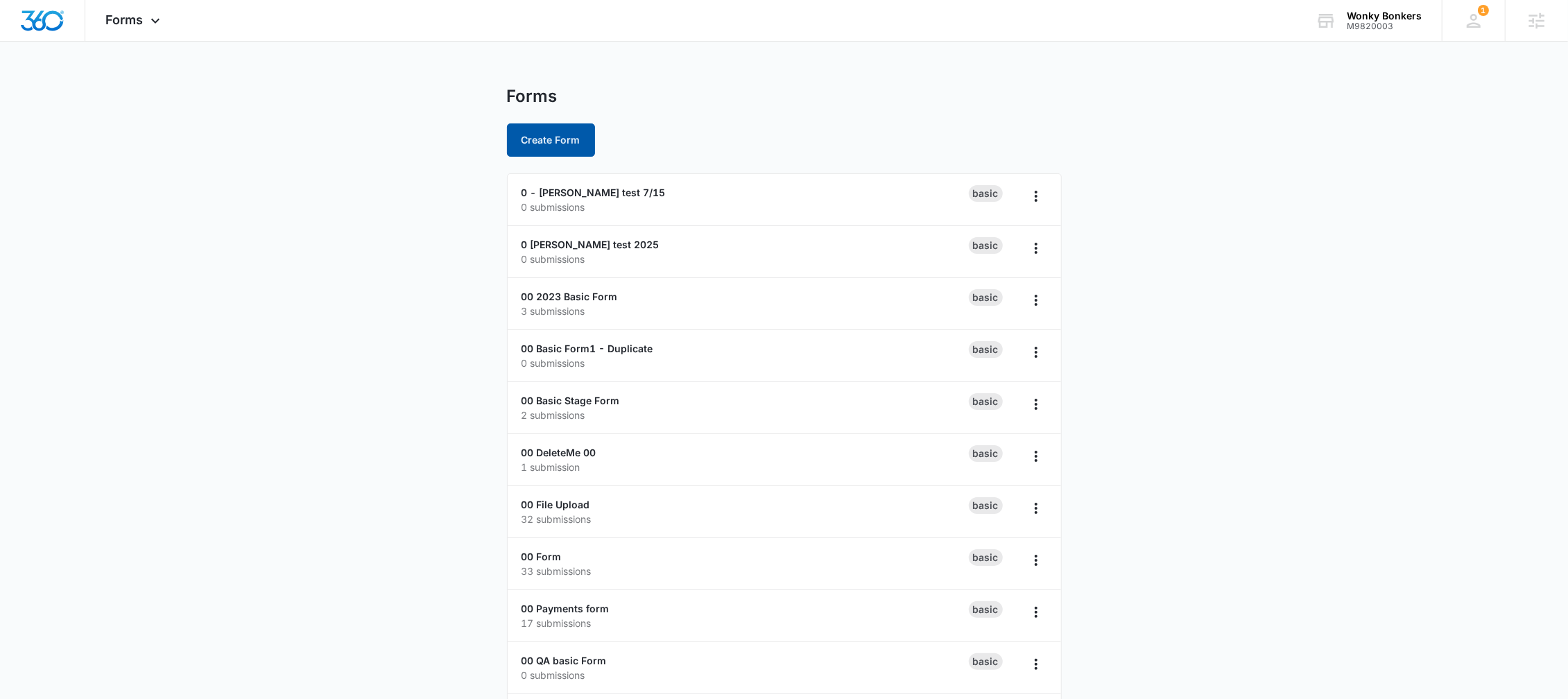
click at [541, 134] on button "Create Form" at bounding box center [551, 140] width 88 height 33
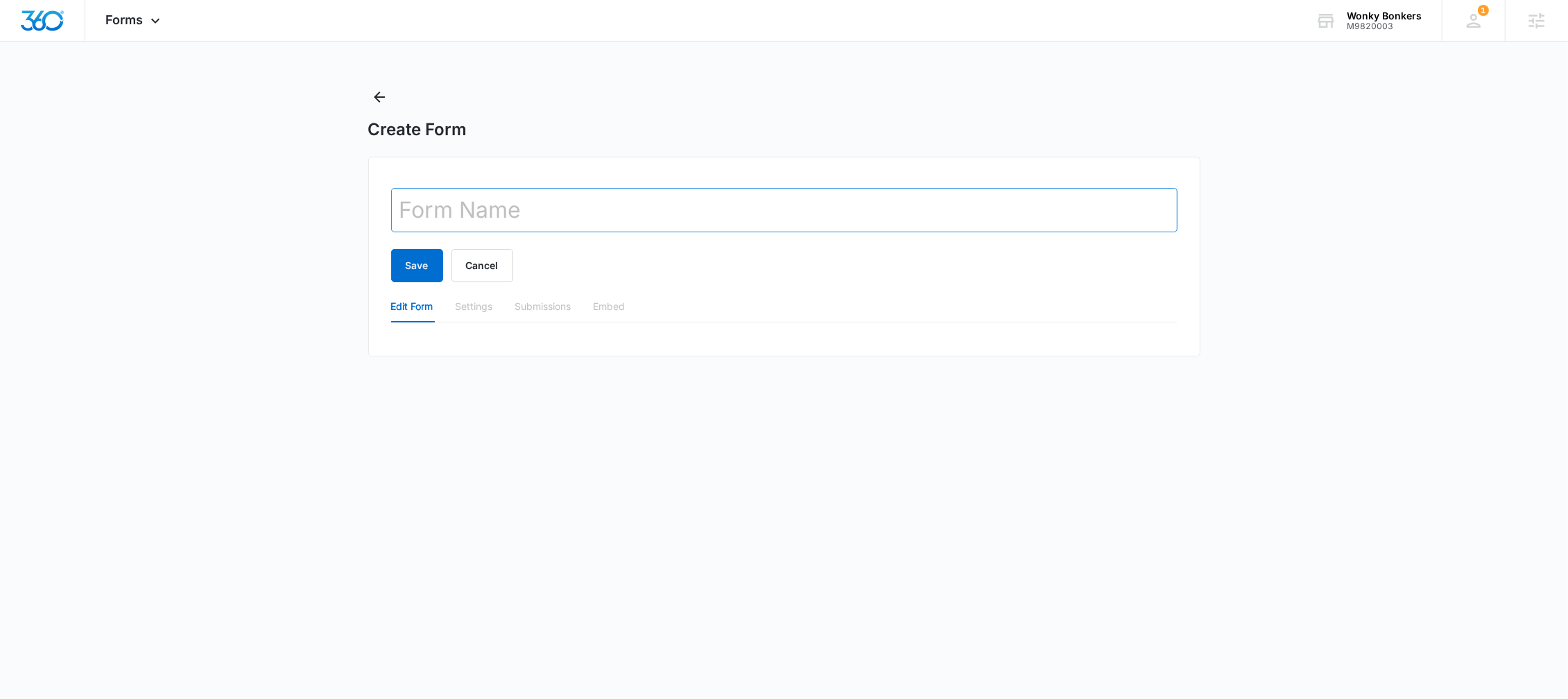
click at [512, 199] on input "text" at bounding box center [784, 210] width 786 height 45
type input "adfadfasdf"
click at [397, 271] on button "Save" at bounding box center [417, 265] width 52 height 33
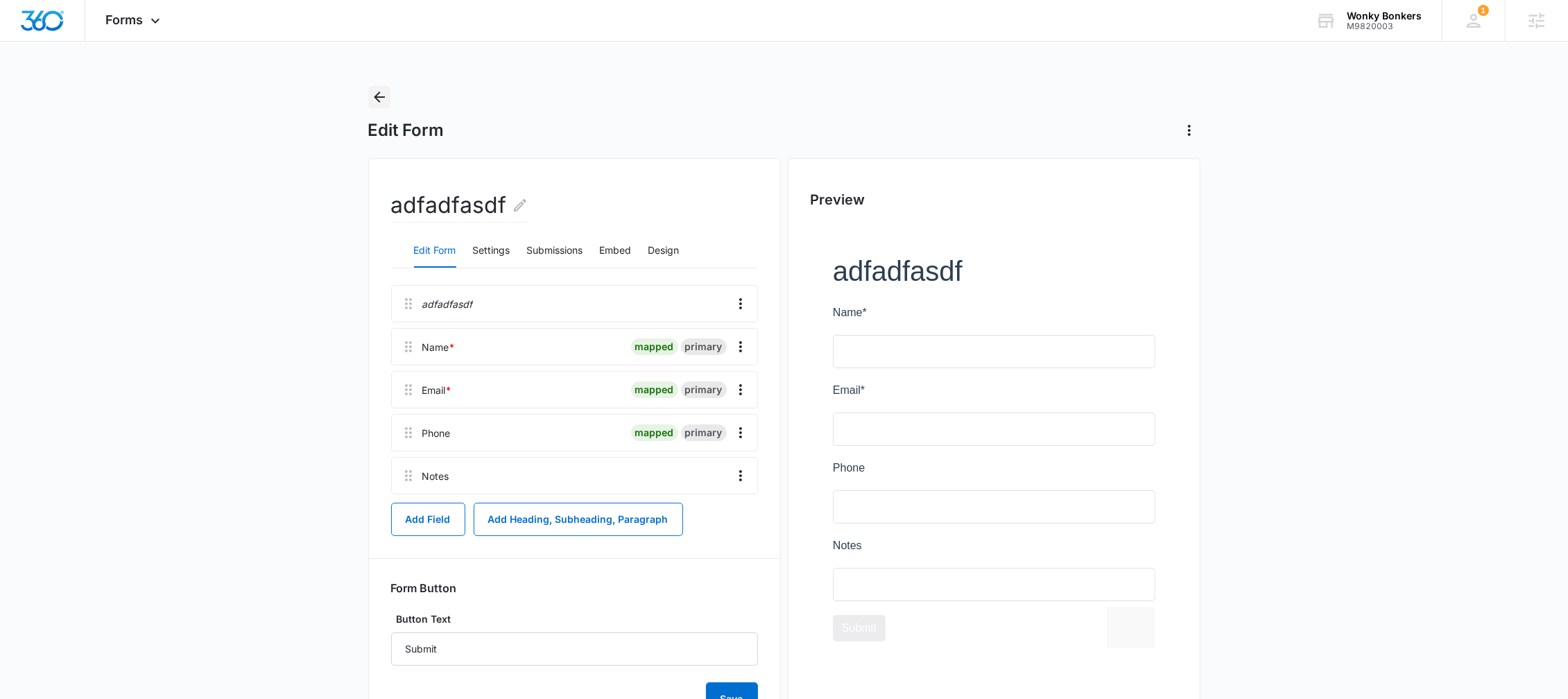
click at [375, 90] on icon "Back" at bounding box center [379, 97] width 17 height 17
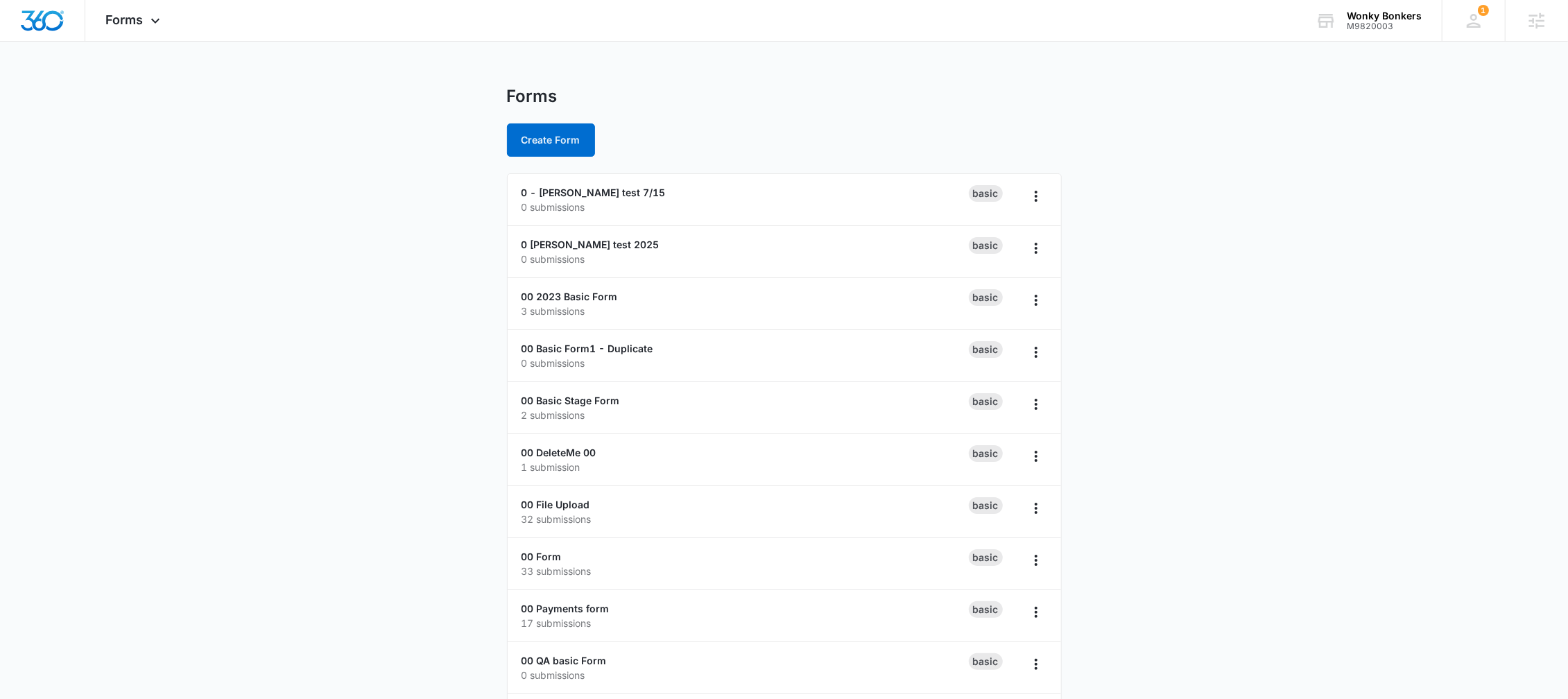
click at [569, 118] on div "Forms Create Form" at bounding box center [785, 121] width 555 height 71
click at [554, 142] on button "Create Form" at bounding box center [551, 140] width 88 height 33
